Goal: Task Accomplishment & Management: Manage account settings

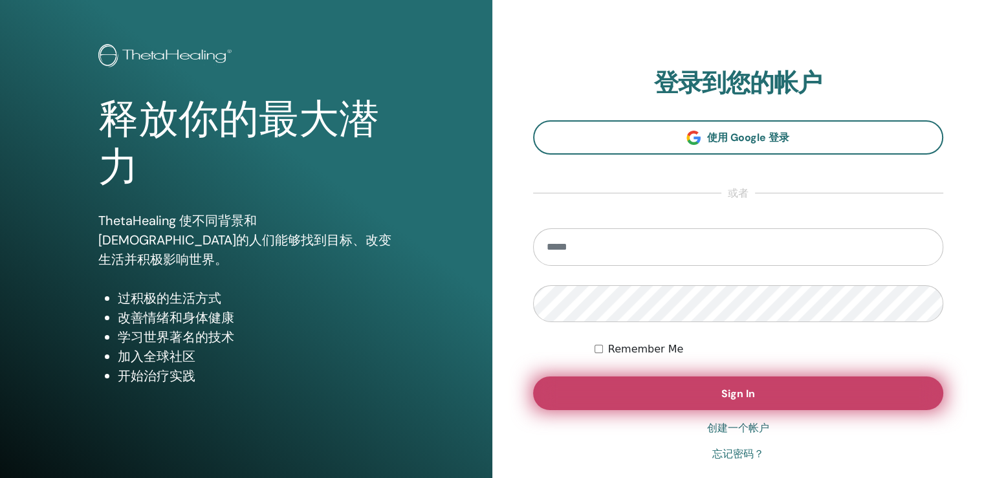
scroll to position [65, 0]
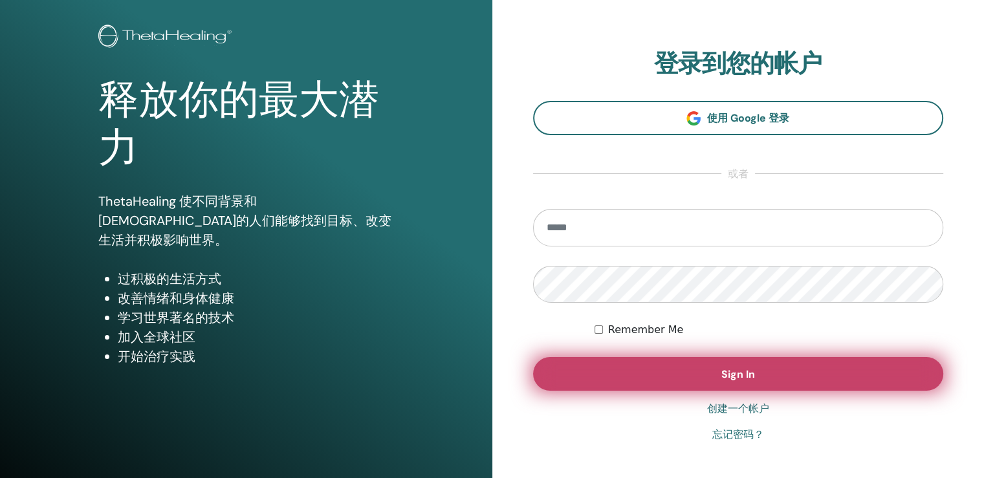
type input "**********"
click at [672, 379] on button "Sign In" at bounding box center [738, 374] width 411 height 34
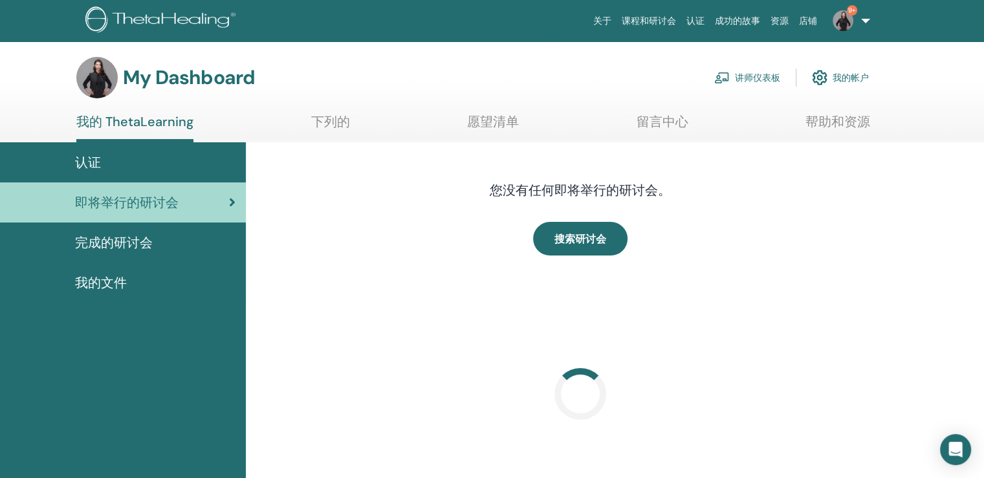
click at [749, 78] on link "讲师仪表板" at bounding box center [748, 77] width 66 height 28
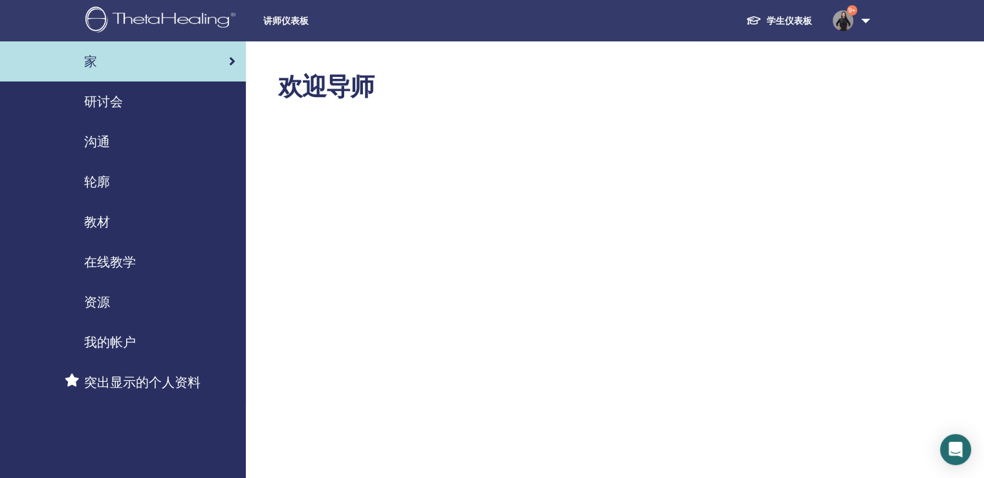
click at [113, 104] on span "研讨会" at bounding box center [103, 101] width 39 height 19
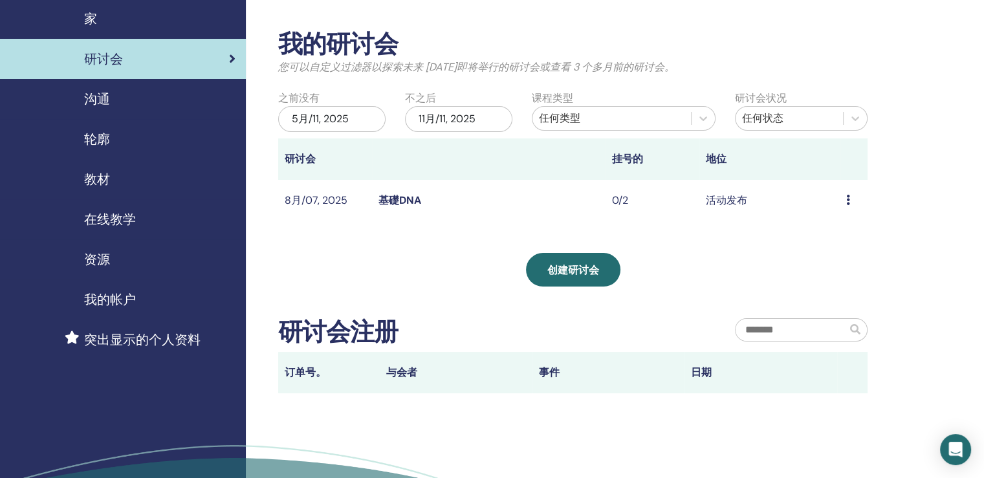
scroll to position [129, 0]
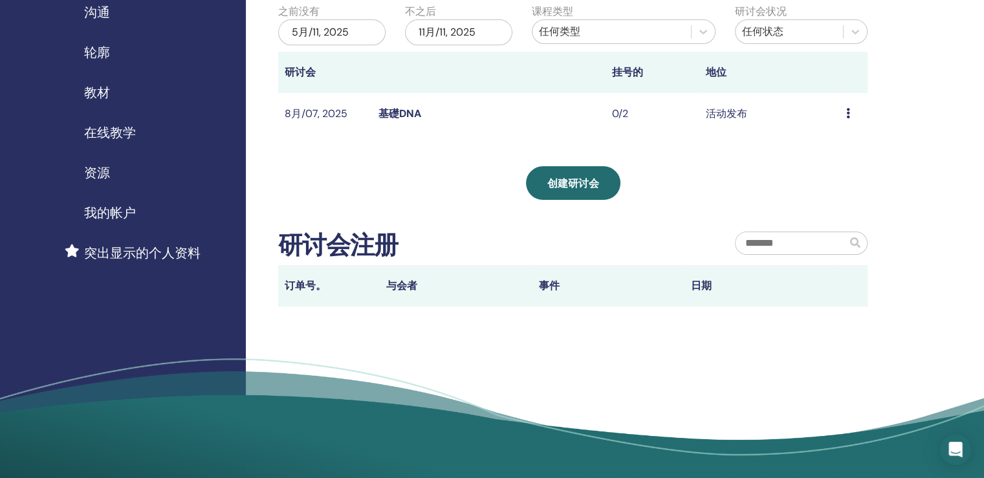
click at [401, 107] on link "基礎DNA" at bounding box center [400, 114] width 43 height 14
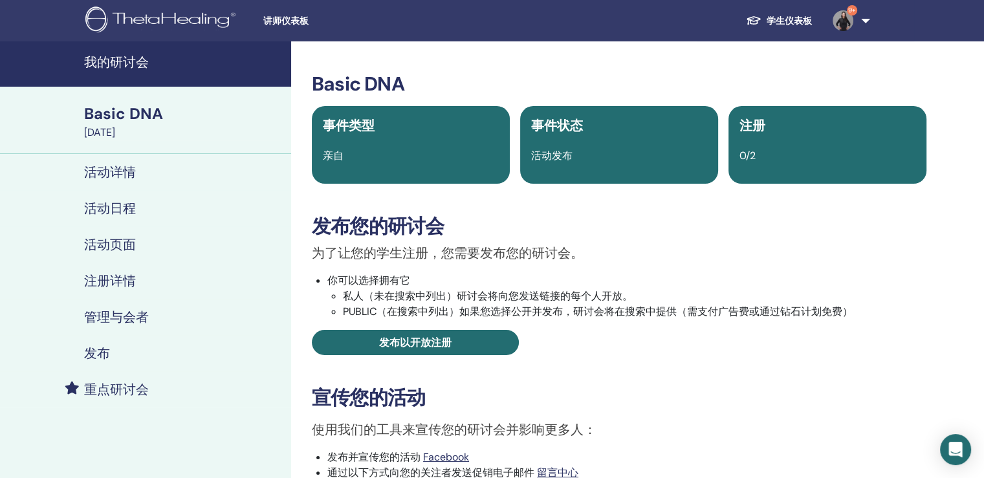
click at [105, 171] on h4 "活动详情" at bounding box center [110, 172] width 52 height 16
click at [863, 25] on link "9+" at bounding box center [849, 20] width 53 height 41
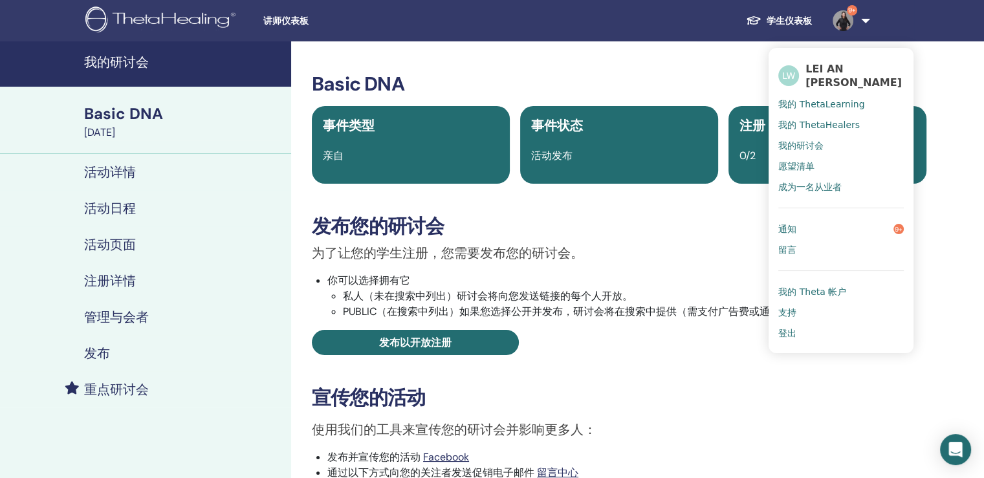
click at [861, 19] on link "9+" at bounding box center [849, 20] width 53 height 41
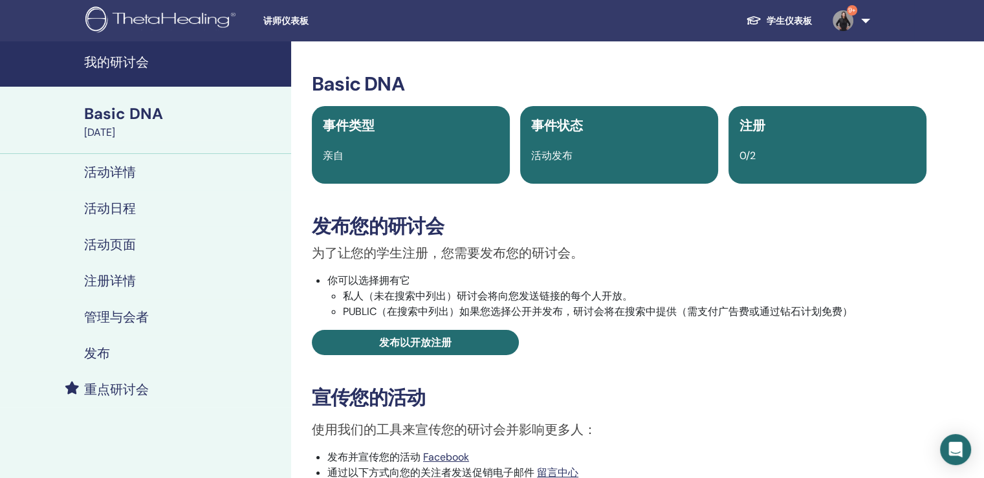
click at [863, 24] on link "9+" at bounding box center [849, 20] width 53 height 41
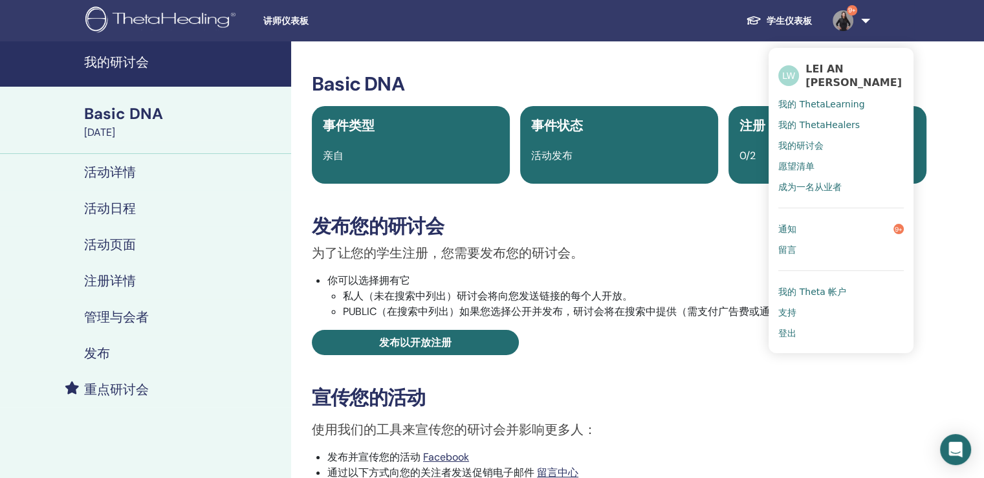
click at [823, 122] on span "我的 ThetaHealers" at bounding box center [820, 125] width 82 height 12
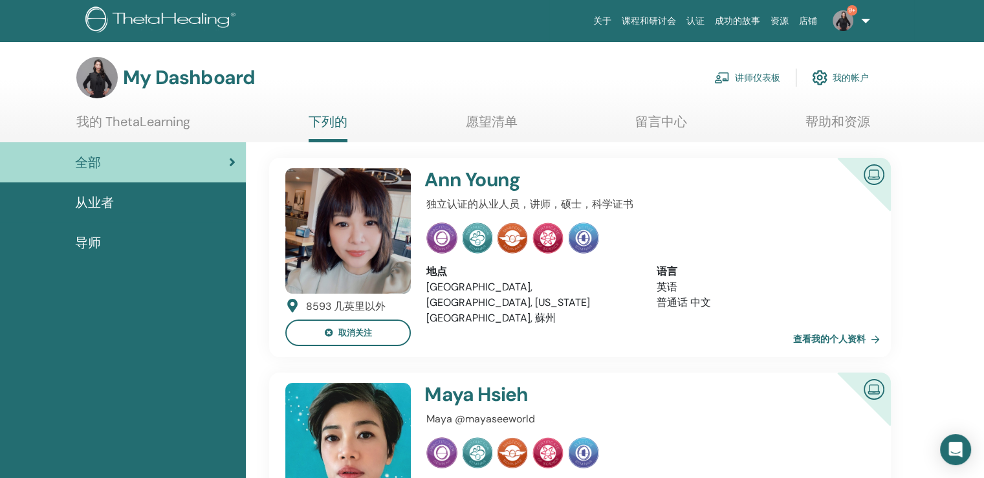
click at [636, 21] on link "课程和研讨会" at bounding box center [649, 21] width 65 height 24
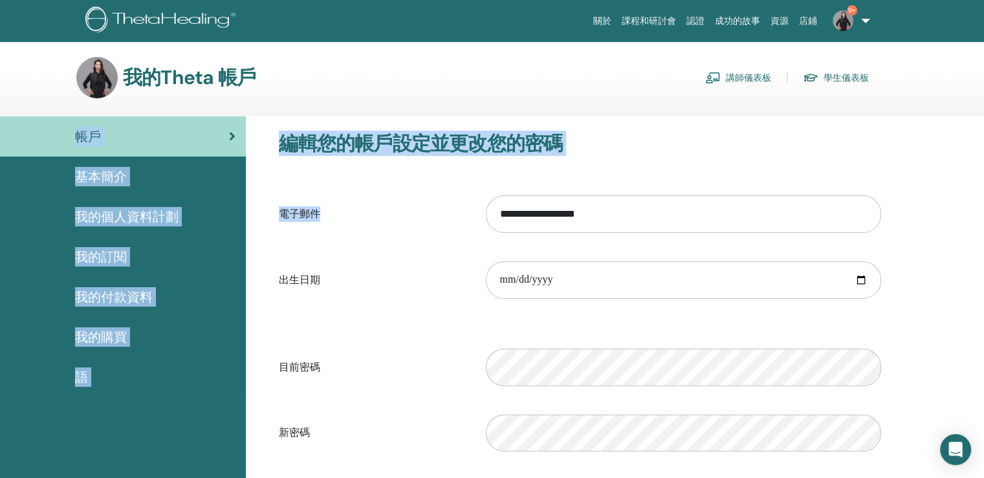
drag, startPoint x: 394, startPoint y: 215, endPoint x: 741, endPoint y: 30, distance: 392.9
click at [741, 30] on body "關於 課程和研討會 認證 成功的故事 資源 店鋪 9+ LW LEI AN WANG 我的ThetaLearning 我的ThetaHealers 我的研討會…" at bounding box center [492, 239] width 984 height 478
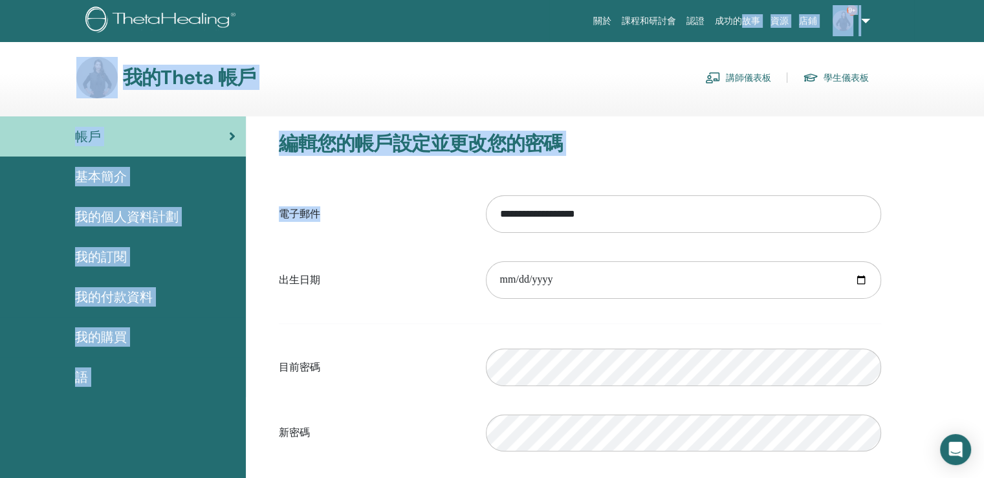
click at [950, 78] on div "我的Theta 帳戶 講師儀表板 學生儀表板" at bounding box center [514, 77] width 939 height 41
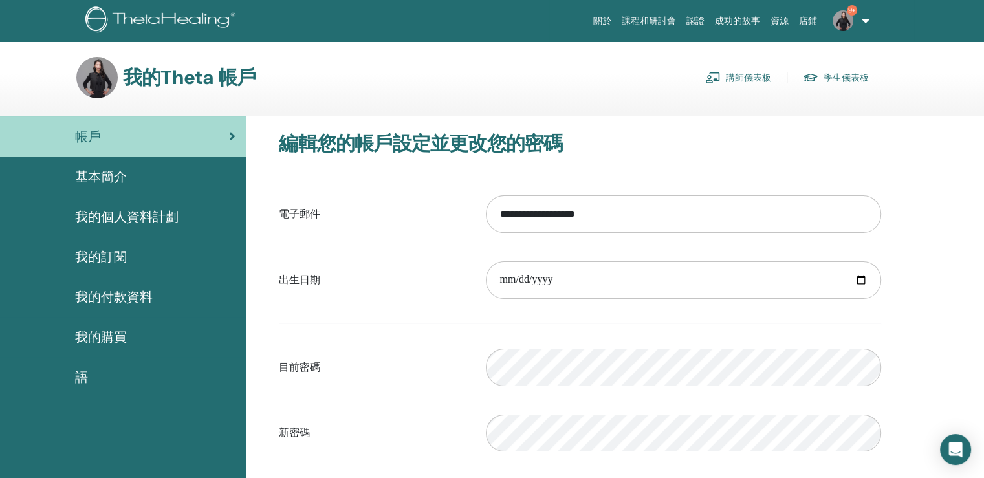
click at [753, 72] on font "講師儀表板" at bounding box center [748, 78] width 45 height 12
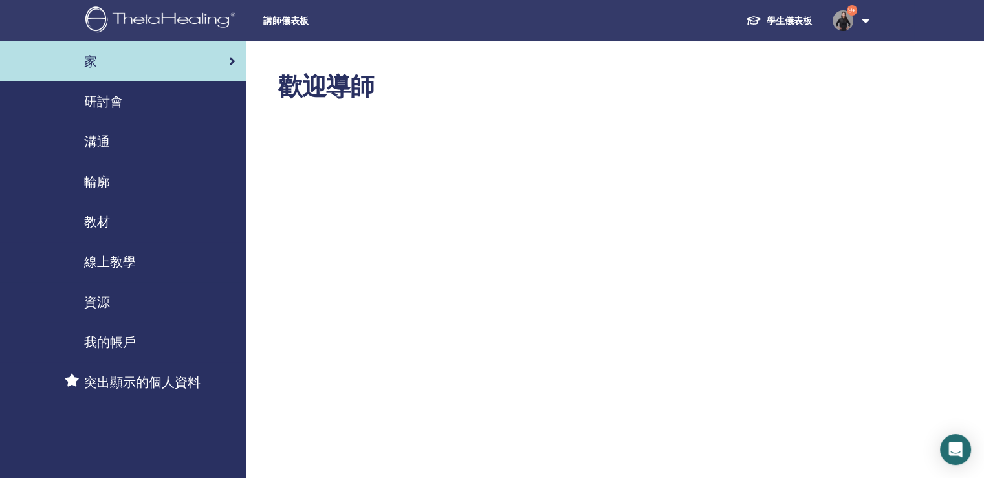
click at [118, 102] on font "研討會" at bounding box center [103, 101] width 39 height 17
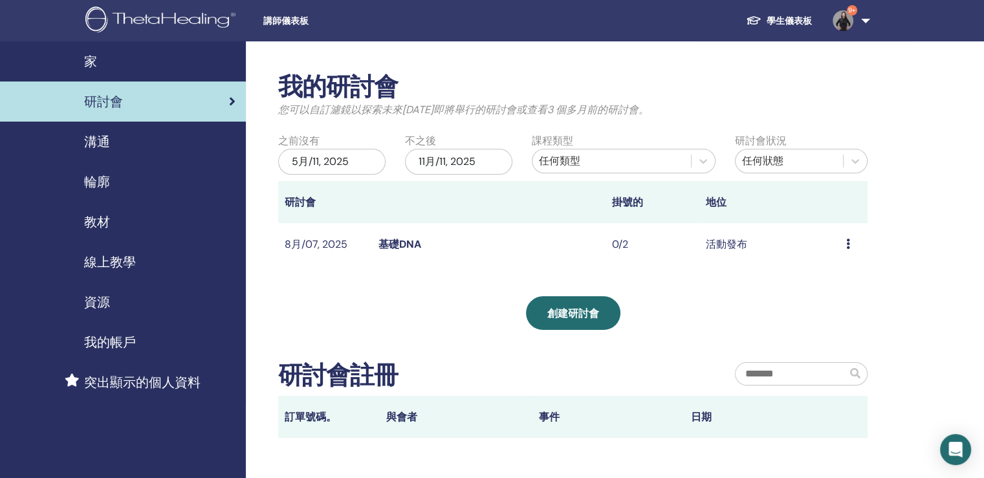
click at [852, 17] on img at bounding box center [843, 20] width 21 height 21
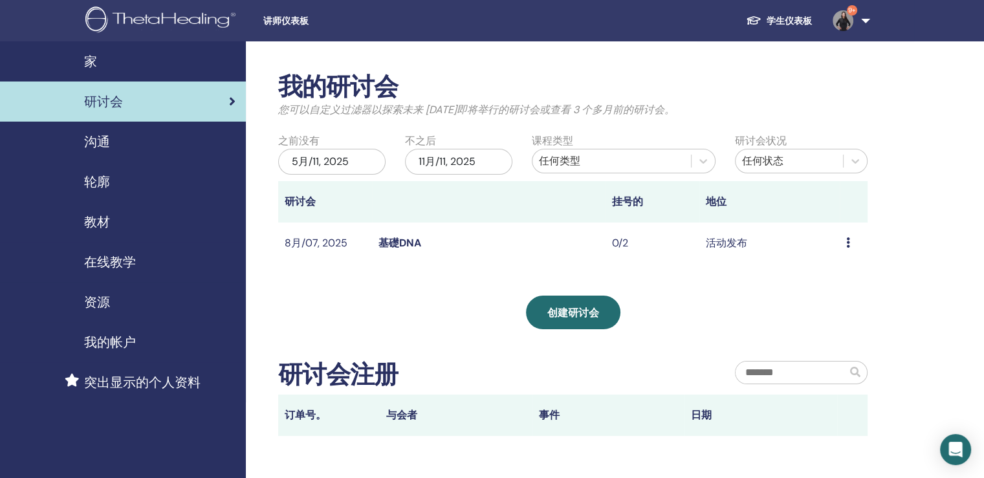
drag, startPoint x: 0, startPoint y: 60, endPoint x: 0, endPoint y: 50, distance: 10.4
drag, startPoint x: 0, startPoint y: 50, endPoint x: 0, endPoint y: 272, distance: 222.6
click at [849, 244] on icon at bounding box center [849, 243] width 4 height 10
click at [902, 205] on div "我的研讨会 您可以自定义过滤器以探索未来 [DATE]即将举行的研讨会或查看 3 个多月前的研讨会。 之前没有 5月/11, 2025 不之后 11月/11,…" at bounding box center [615, 329] width 738 height 576
click at [412, 239] on link "基礎DNA" at bounding box center [400, 243] width 43 height 14
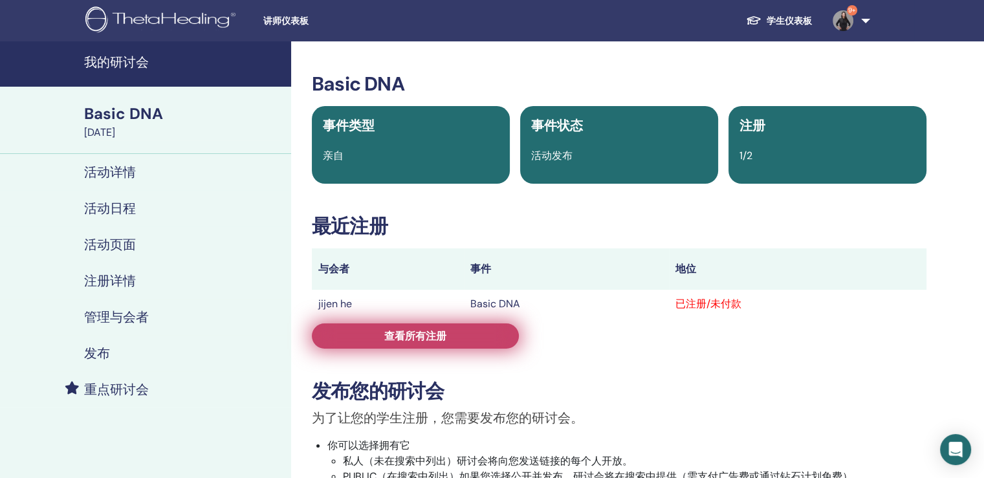
click at [516, 335] on link "查看所有注册" at bounding box center [415, 336] width 207 height 25
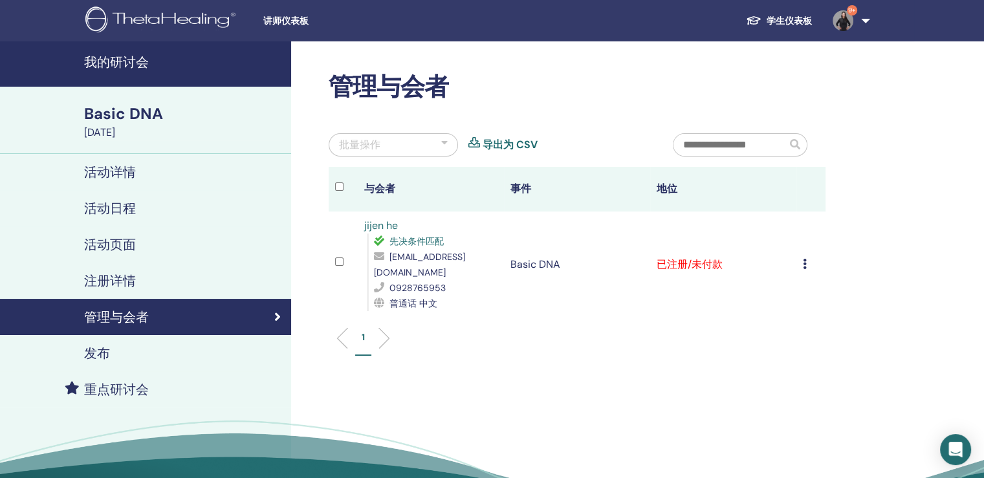
click at [803, 259] on icon at bounding box center [805, 264] width 4 height 10
